Goal: Task Accomplishment & Management: Manage account settings

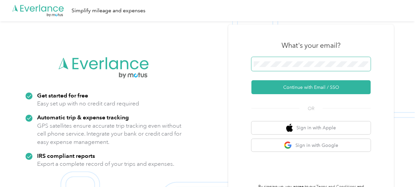
click at [251, 80] on button "Continue with Email / SSO" at bounding box center [310, 87] width 119 height 14
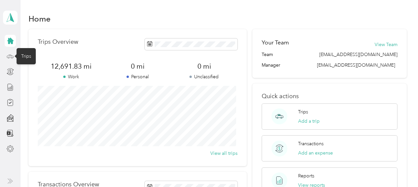
click at [11, 57] on icon at bounding box center [10, 56] width 7 height 7
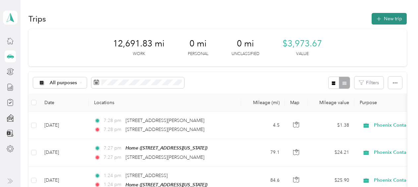
click at [385, 17] on button "New trip" at bounding box center [388, 19] width 35 height 12
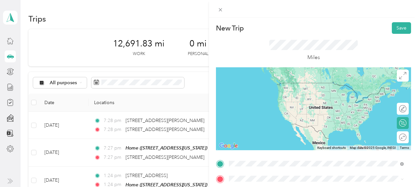
click at [260, 110] on span "[STREET_ADDRESS][PERSON_NAME][US_STATE]" at bounding box center [292, 108] width 103 height 6
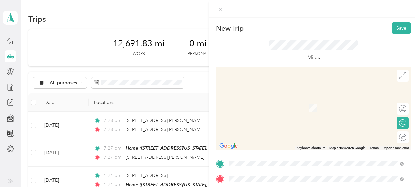
click at [268, 101] on span "[STREET_ADDRESS][PERSON_NAME][US_STATE]" at bounding box center [292, 98] width 103 height 6
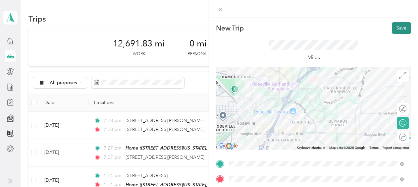
click at [394, 28] on button "Save" at bounding box center [400, 28] width 19 height 12
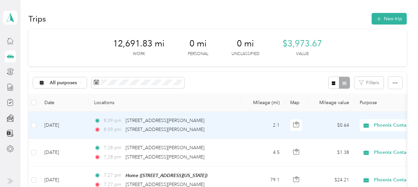
click at [66, 124] on td "[DATE]" at bounding box center [64, 125] width 50 height 27
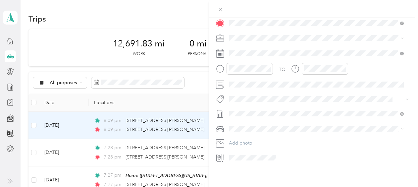
scroll to position [160, 0]
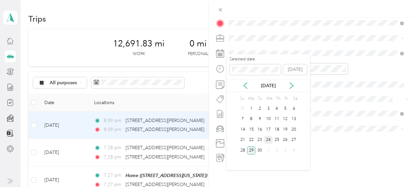
drag, startPoint x: 259, startPoint y: 138, endPoint x: 268, endPoint y: 138, distance: 8.3
click at [268, 138] on div "21 22 23 24 25 26 27" at bounding box center [268, 139] width 60 height 11
click at [268, 138] on div "24" at bounding box center [268, 140] width 9 height 8
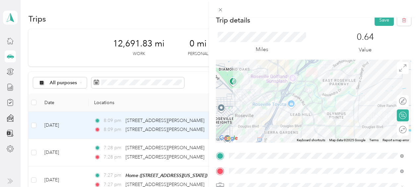
scroll to position [0, 0]
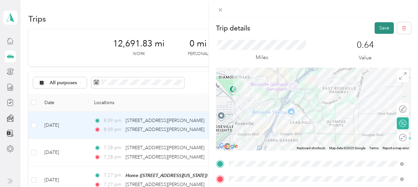
click at [381, 27] on button "Save" at bounding box center [383, 28] width 19 height 12
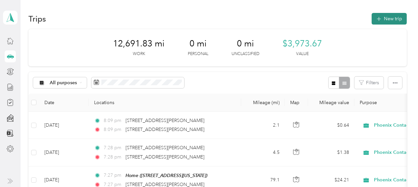
click at [387, 18] on button "New trip" at bounding box center [388, 19] width 35 height 12
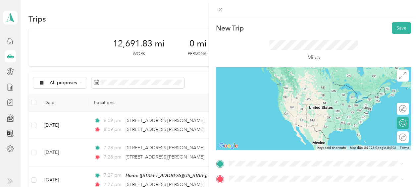
click at [277, 85] on span "[STREET_ADDRESS][PERSON_NAME][US_STATE]" at bounding box center [292, 83] width 103 height 6
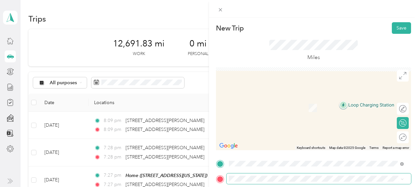
click at [246, 175] on span at bounding box center [318, 178] width 184 height 11
click at [253, 106] on span "[STREET_ADDRESS][US_STATE]" at bounding box center [274, 108] width 66 height 6
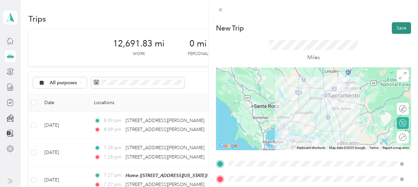
click at [397, 26] on button "Save" at bounding box center [400, 28] width 19 height 12
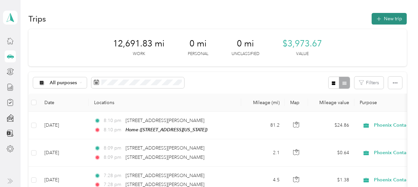
click at [391, 19] on button "New trip" at bounding box center [388, 19] width 35 height 12
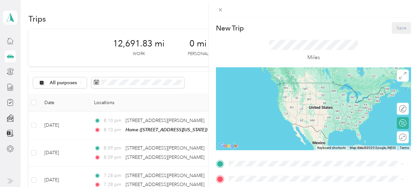
click at [67, 124] on div "New Trip Save This trip cannot be edited because it is either under review, app…" at bounding box center [209, 93] width 418 height 187
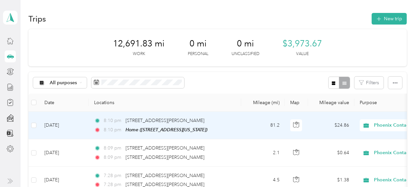
click at [73, 123] on td "[DATE]" at bounding box center [64, 125] width 50 height 27
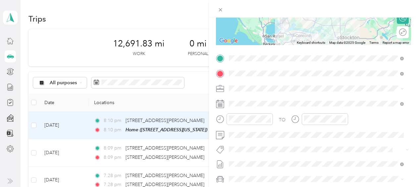
scroll to position [132, 0]
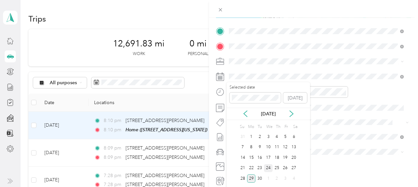
click at [269, 168] on div "24" at bounding box center [268, 168] width 9 height 8
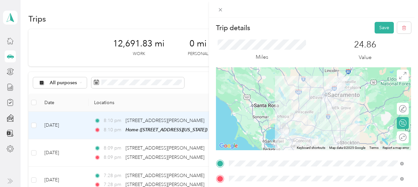
scroll to position [0, 0]
click at [379, 24] on button "Save" at bounding box center [383, 28] width 19 height 12
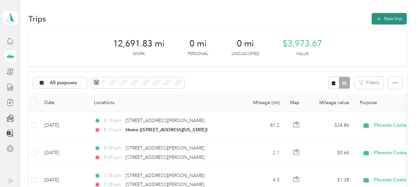
click at [385, 16] on button "New trip" at bounding box center [388, 19] width 35 height 12
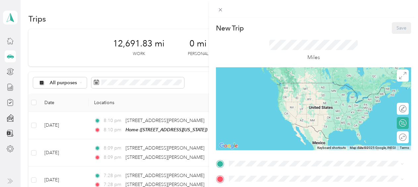
click at [259, 85] on div "Home" at bounding box center [274, 85] width 66 height 6
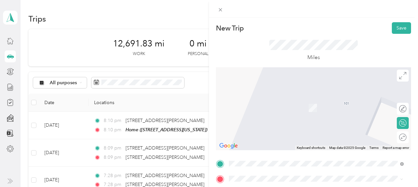
click at [282, 128] on div "[STREET_ADDRESS][US_STATE]" at bounding box center [316, 123] width 170 height 9
